Goal: Information Seeking & Learning: Check status

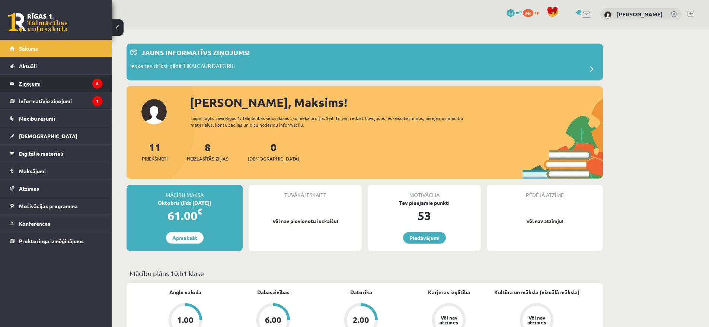
click at [33, 80] on legend "Ziņojumi 8" at bounding box center [60, 83] width 83 height 17
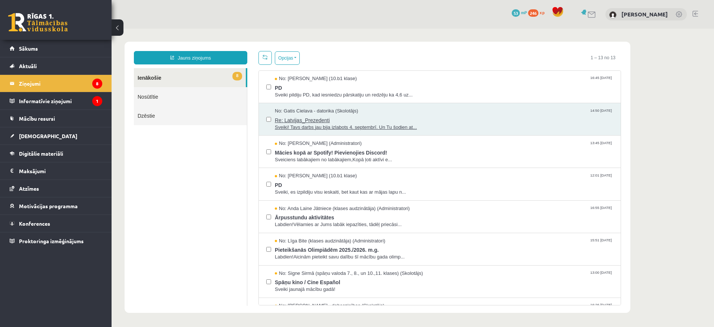
click at [453, 111] on div "No: [PERSON_NAME] Cielava - datorika (Skolotājs) 14:50 [DATE]" at bounding box center [444, 111] width 338 height 7
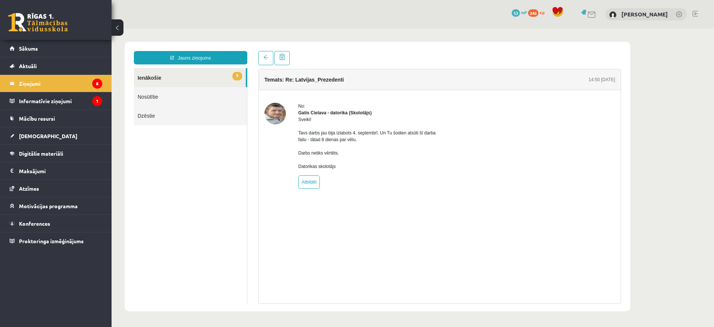
click at [617, 160] on div "No: [PERSON_NAME] Cielava - datorika (Skolotājs) Sveiki! Tavs darbs jau bija iz…" at bounding box center [440, 146] width 362 height 86
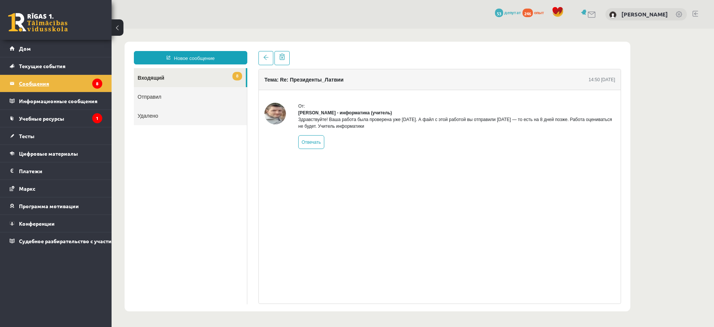
click at [57, 91] on legend "Сообщения 8" at bounding box center [60, 83] width 83 height 17
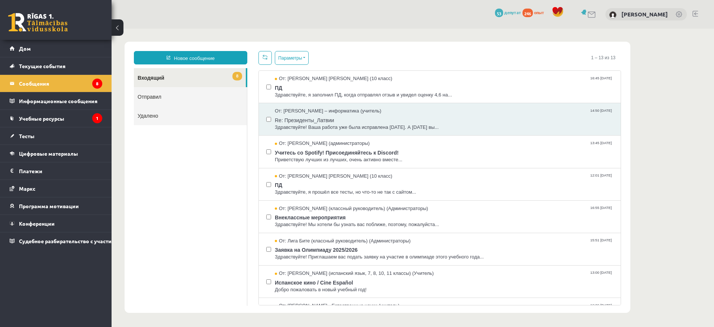
click at [652, 79] on body "**********" at bounding box center [413, 177] width 603 height 297
click at [200, 102] on link "Отправил" at bounding box center [190, 96] width 113 height 19
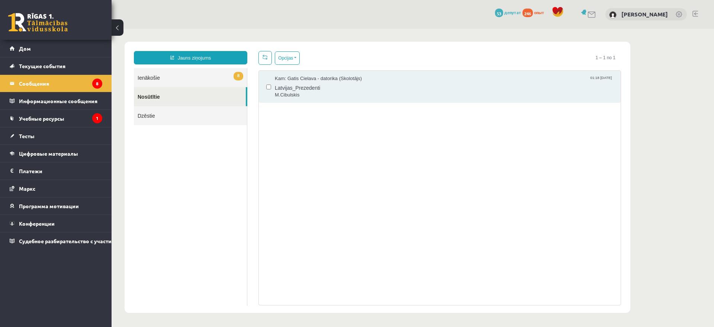
click at [194, 116] on link "Dzēstie" at bounding box center [190, 115] width 113 height 19
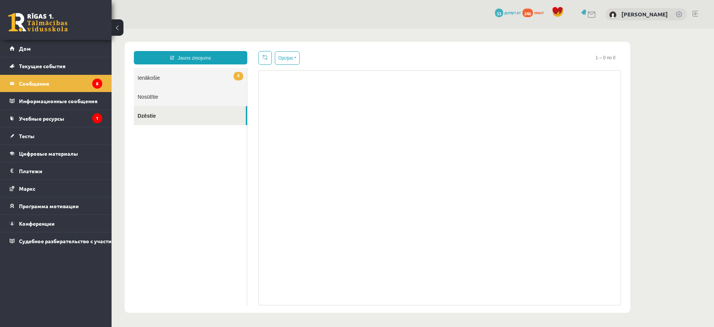
click at [198, 73] on link "8 Ienākošie" at bounding box center [190, 77] width 113 height 19
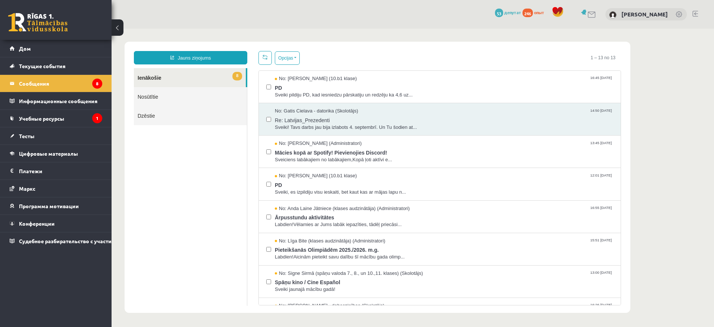
click at [196, 116] on link "Dzēstie" at bounding box center [190, 115] width 113 height 19
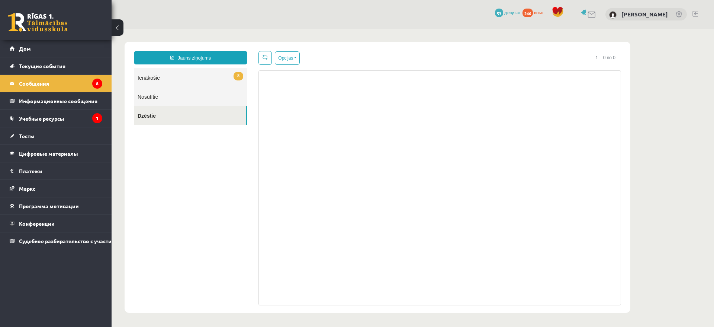
click at [195, 93] on link "Nosūtītie" at bounding box center [190, 96] width 113 height 19
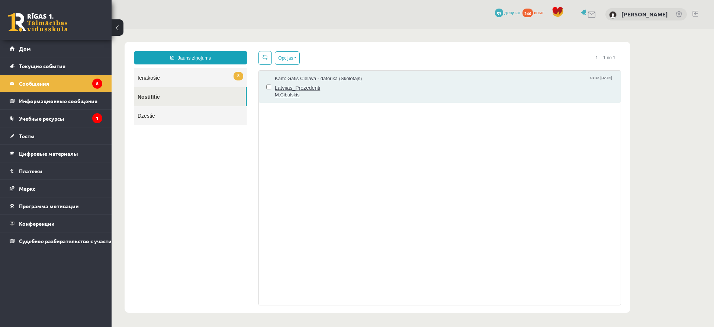
click at [304, 91] on span "Latvijas_Prezedenti" at bounding box center [444, 86] width 338 height 9
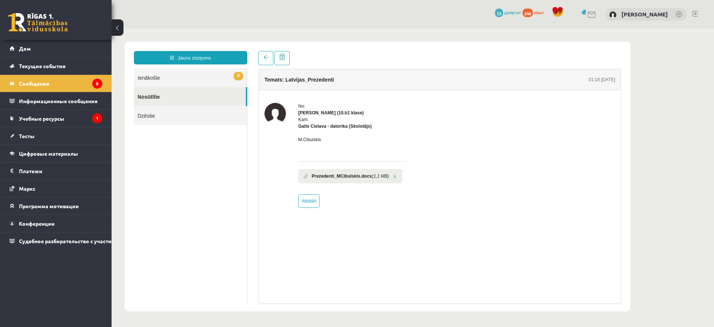
click at [397, 177] on link at bounding box center [395, 176] width 4 height 5
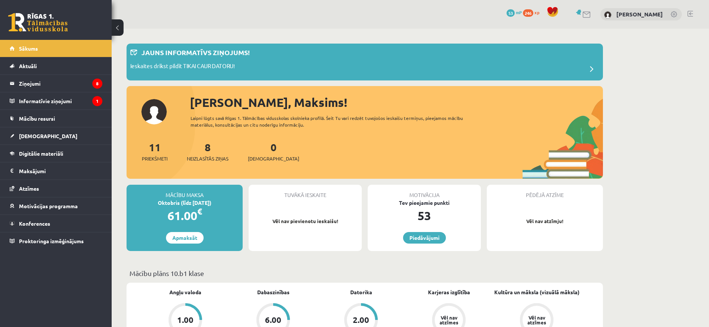
click at [360, 314] on div "2.00" at bounding box center [361, 319] width 28 height 28
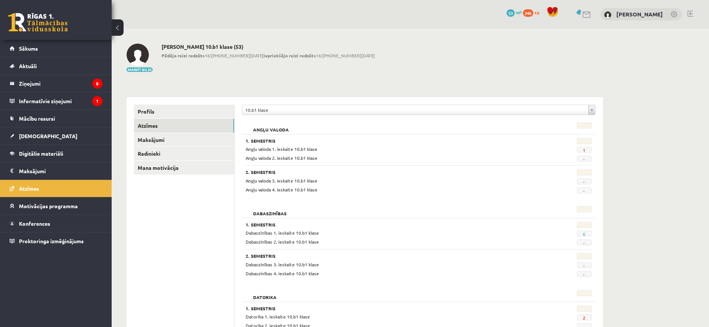
click at [586, 317] on span "2" at bounding box center [584, 317] width 15 height 6
click at [583, 317] on link "2" at bounding box center [584, 317] width 3 height 6
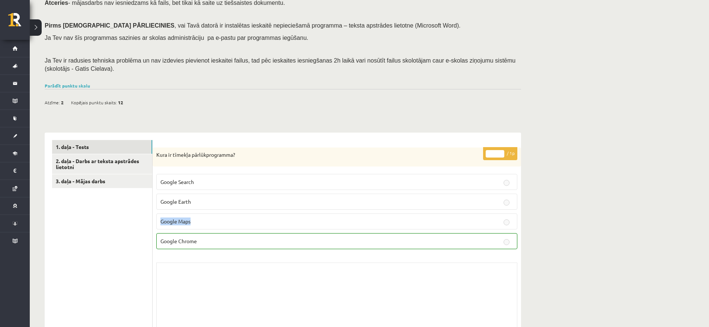
scroll to position [141, 0]
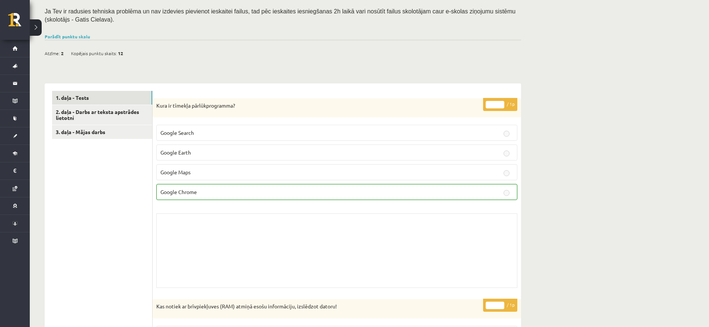
click at [484, 194] on p "Google Chrome" at bounding box center [336, 192] width 353 height 8
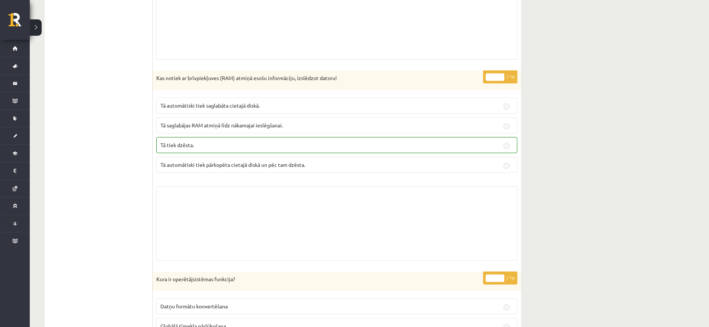
click at [487, 159] on label "Tā automātiski tiek pārkopēta cietajā diskā un pēc tam dzēsta." at bounding box center [336, 165] width 361 height 16
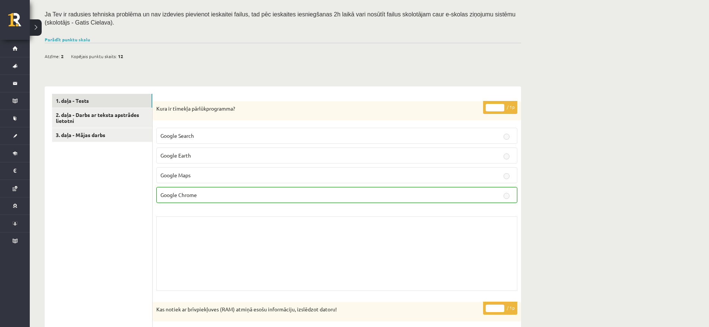
scroll to position [0, 0]
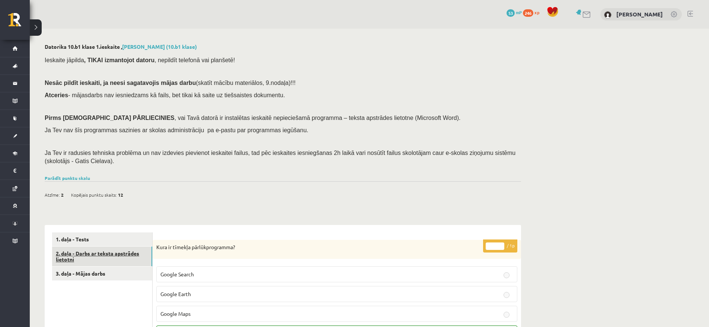
click at [73, 255] on link "2. daļa - Darbs ar teksta apstrādes lietotni" at bounding box center [102, 256] width 100 height 20
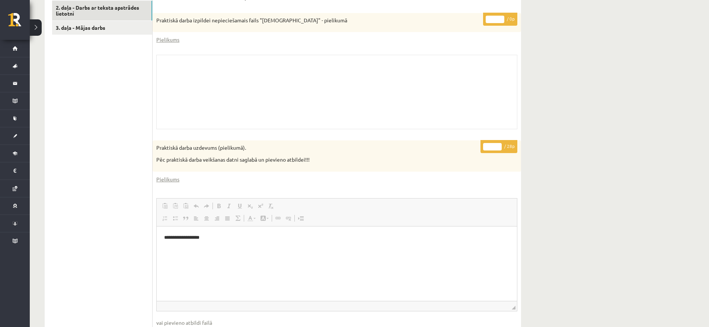
scroll to position [251, 0]
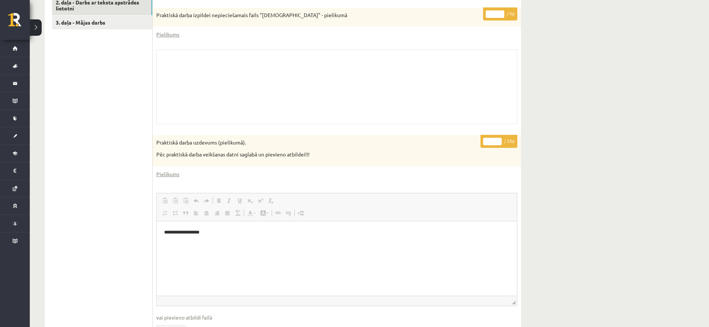
click at [526, 144] on div "Datorika 10.b1 klase 1.ieskaite , Maksims Cibuļskis (10.b1 klase) Ieskaite jāpi…" at bounding box center [283, 120] width 506 height 685
click at [529, 141] on div "Datorika 10.b1 klase 1.ieskaite , Maksims Cibuļskis (10.b1 klase) Ieskaite jāpi…" at bounding box center [283, 120] width 506 height 685
click at [90, 27] on link "3. daļa - Mājas darbs" at bounding box center [102, 23] width 100 height 14
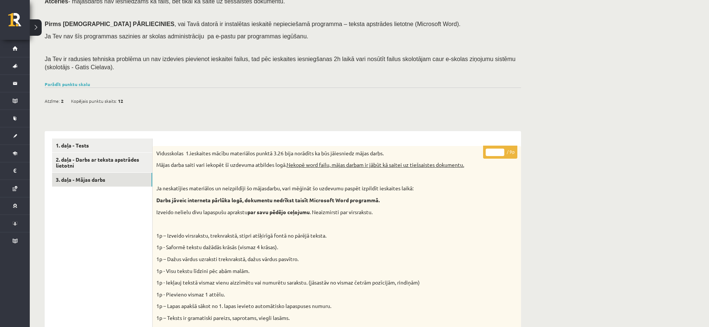
scroll to position [0, 0]
drag, startPoint x: 522, startPoint y: 148, endPoint x: 529, endPoint y: 150, distance: 7.3
click at [536, 148] on div "Datorika 10.b1 klase 1.ieskaite , Maksims Cibuļskis (10.b1 klase) Ieskaite jāpi…" at bounding box center [369, 298] width 679 height 726
click at [138, 171] on link "2. daļa - Darbs ar teksta apstrādes lietotni" at bounding box center [102, 163] width 100 height 20
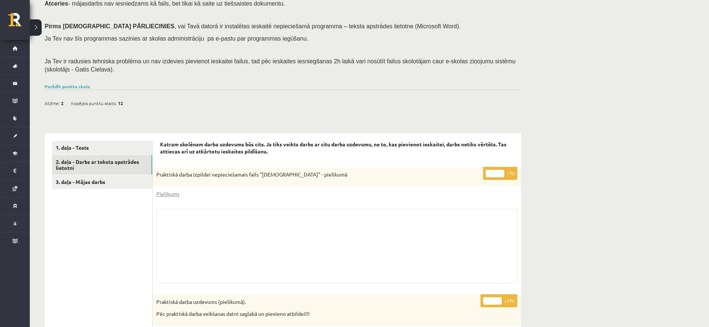
scroll to position [167, 0]
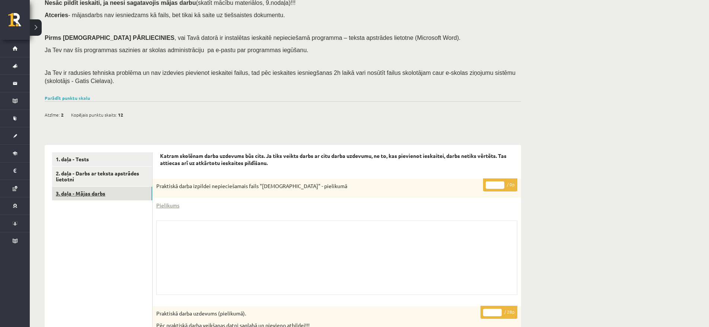
drag, startPoint x: 111, startPoint y: 199, endPoint x: 543, endPoint y: 195, distance: 431.9
click at [112, 199] on link "3. daļa - Mājas darbs" at bounding box center [102, 193] width 100 height 14
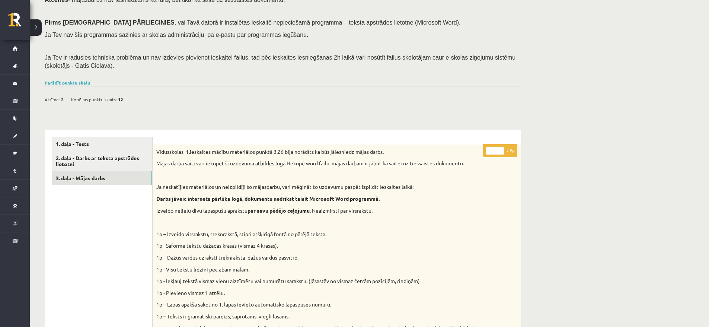
scroll to position [0, 0]
click at [502, 149] on p "* / 9p" at bounding box center [500, 150] width 34 height 13
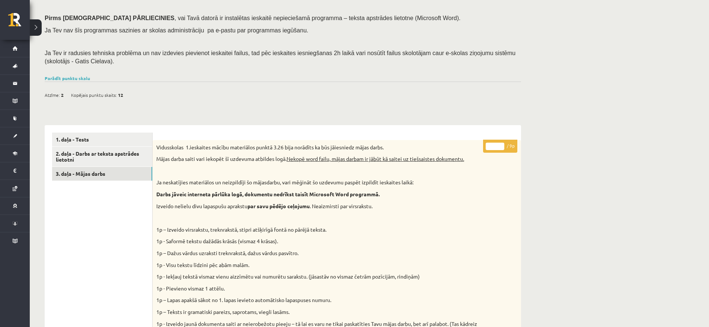
scroll to position [128, 0]
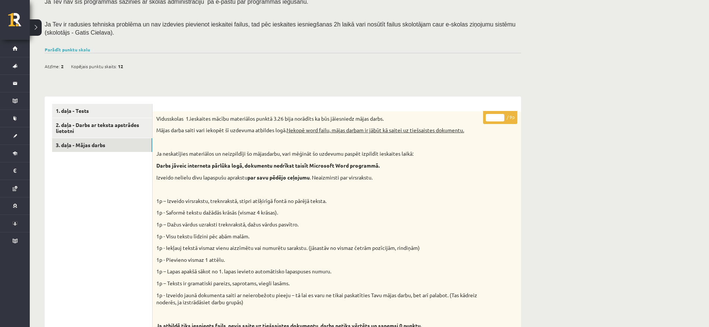
click at [568, 169] on div "Datorika 10.b1 klase 1.ieskaite , Maksims Cibuļskis (10.b1 klase) Ieskaite jāpi…" at bounding box center [369, 263] width 679 height 726
click at [98, 134] on link "2. daļa - Darbs ar teksta apstrādes lietotni" at bounding box center [102, 128] width 100 height 20
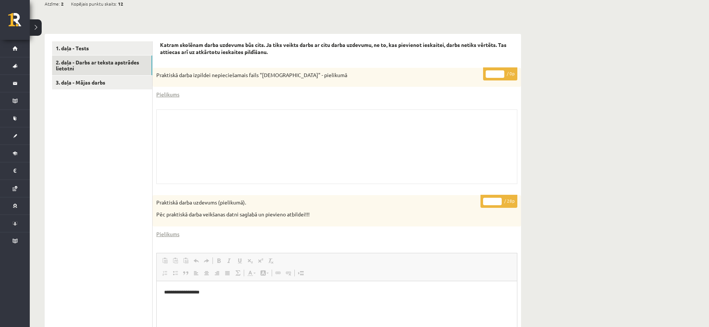
scroll to position [186, 0]
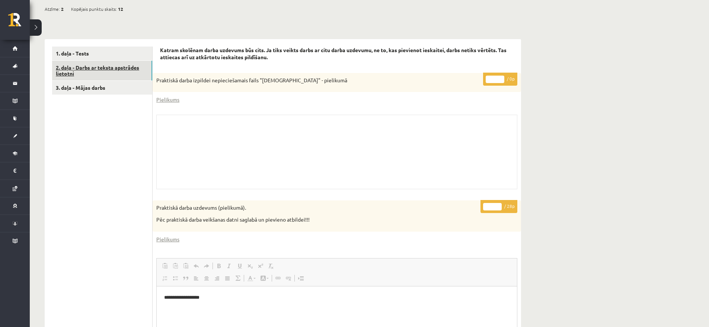
click at [102, 63] on link "2. daļa - Darbs ar teksta apstrādes lietotni" at bounding box center [102, 71] width 100 height 20
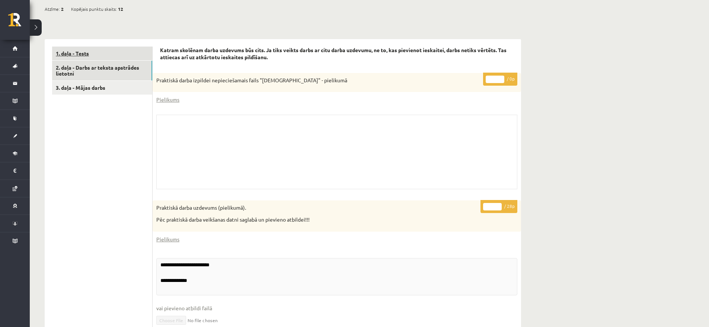
click at [102, 54] on link "1. daļa - Tests" at bounding box center [102, 53] width 100 height 14
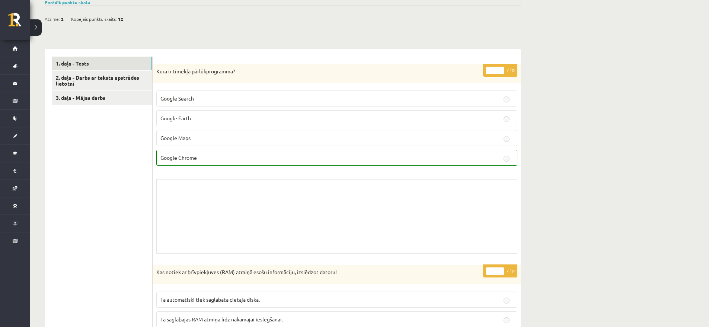
scroll to position [170, 0]
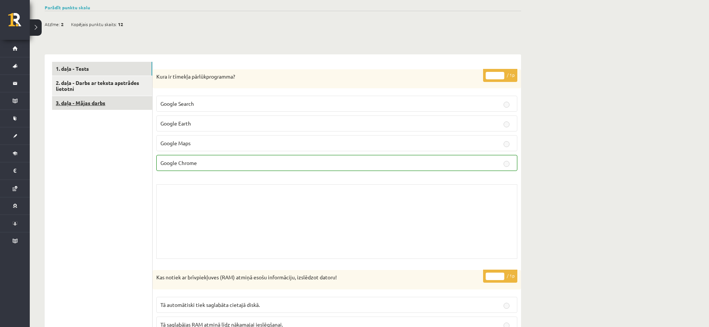
click at [120, 104] on link "3. daļa - Mājas darbs" at bounding box center [102, 103] width 100 height 14
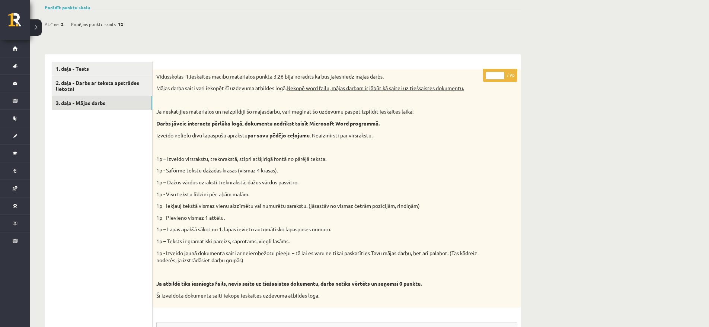
scroll to position [0, 0]
drag, startPoint x: 494, startPoint y: 70, endPoint x: 509, endPoint y: 73, distance: 15.6
click at [509, 73] on p "* / 9p" at bounding box center [500, 75] width 34 height 13
click at [481, 77] on div "Vidusskolas 1.ieskaites mācību materiālos punktā 3.26 bija norādīts ka būs jāie…" at bounding box center [337, 188] width 368 height 238
click at [458, 98] on p at bounding box center [318, 99] width 324 height 7
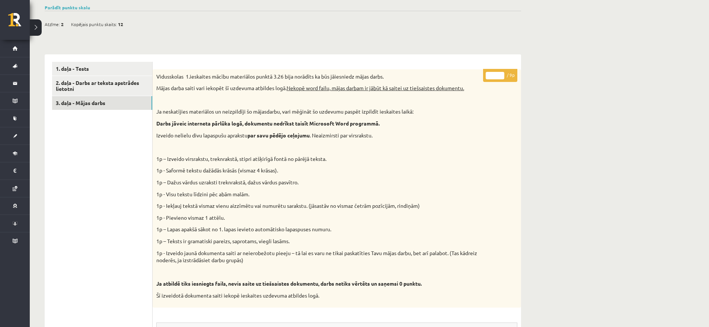
drag, startPoint x: 474, startPoint y: 79, endPoint x: 513, endPoint y: 80, distance: 39.1
click at [513, 80] on div "* / 9p Vidusskolas 1.ieskaites mācību materiālos punktā 3.26 bija norādīts ka b…" at bounding box center [337, 315] width 368 height 493
click at [506, 77] on p "* / 9p" at bounding box center [500, 75] width 34 height 13
click at [514, 77] on p "* / 9p" at bounding box center [500, 75] width 34 height 13
drag, startPoint x: 514, startPoint y: 77, endPoint x: 508, endPoint y: 77, distance: 6.7
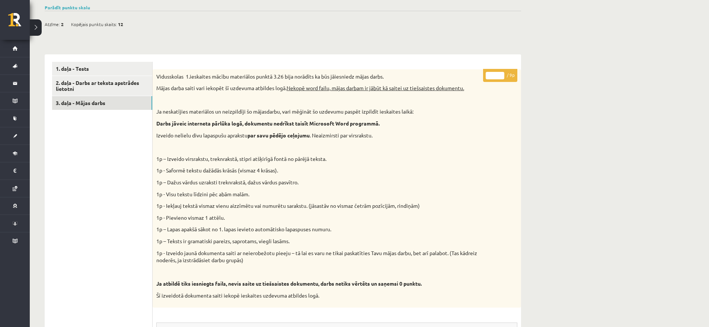
click at [508, 77] on p "* / 9p" at bounding box center [500, 75] width 34 height 13
click at [518, 96] on div "Vidusskolas 1.ieskaites mācību materiālos punktā 3.26 bija norādīts ka būs jāie…" at bounding box center [337, 188] width 368 height 238
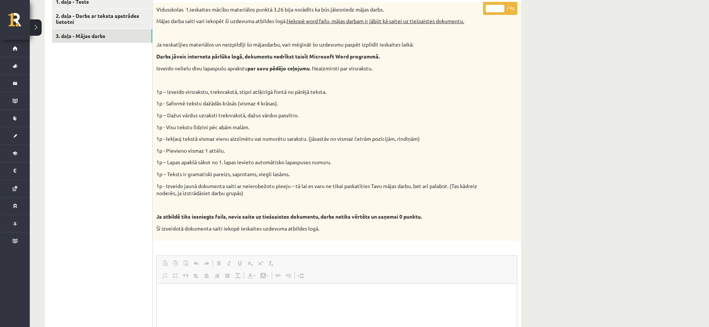
scroll to position [157, 0]
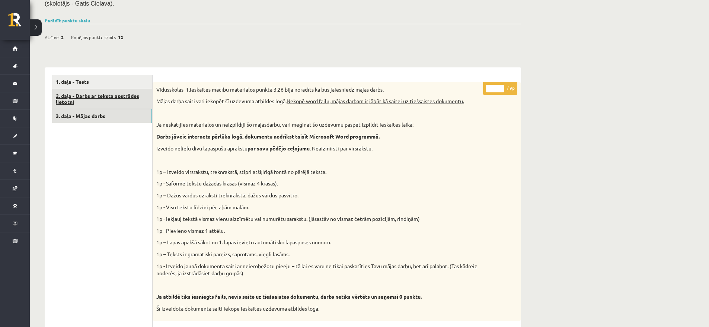
click at [119, 102] on link "2. daļa - Darbs ar teksta apstrādes lietotni" at bounding box center [102, 99] width 100 height 20
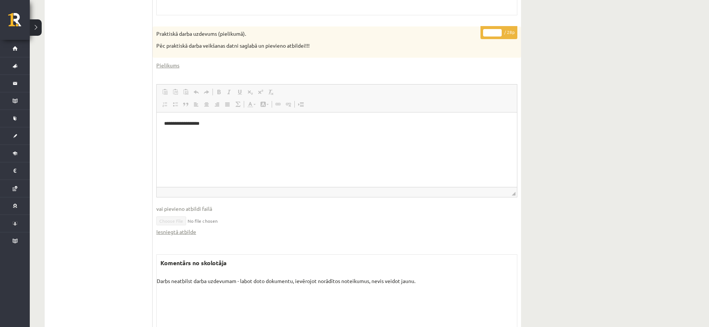
scroll to position [360, 0]
click at [183, 234] on link "Iesniegtā atbilde" at bounding box center [176, 231] width 40 height 8
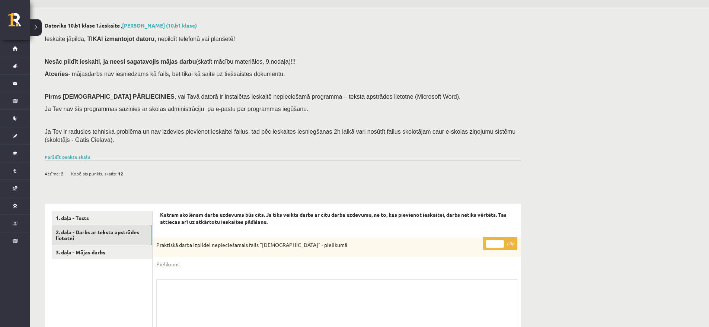
scroll to position [65, 0]
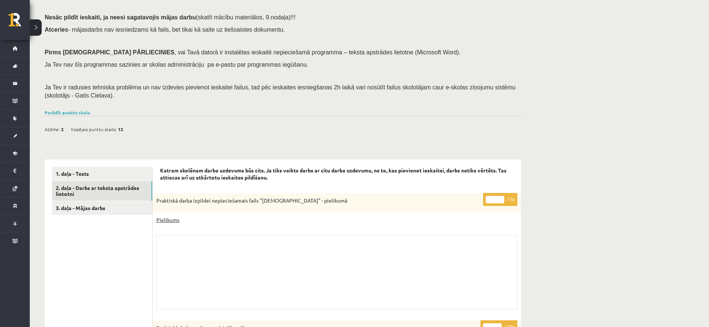
click at [167, 221] on link "Pielikums" at bounding box center [167, 220] width 23 height 8
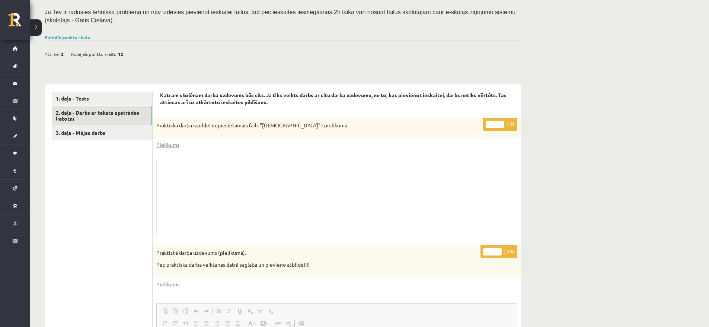
scroll to position [141, 0]
click at [166, 280] on link "Pielikums" at bounding box center [167, 284] width 23 height 8
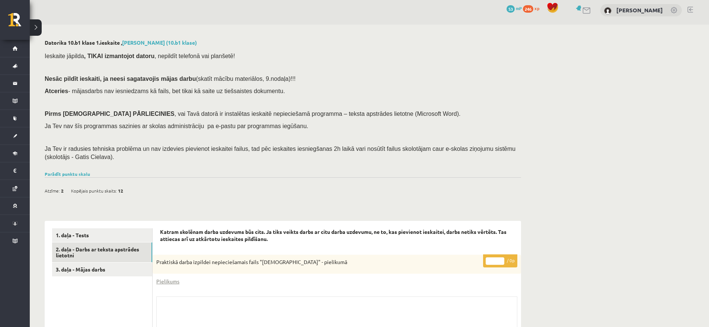
scroll to position [0, 0]
